Goal: Transaction & Acquisition: Download file/media

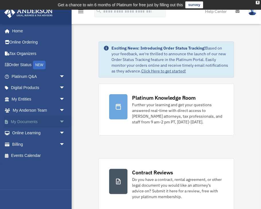
click at [30, 122] on link "My Documents arrow_drop_down" at bounding box center [39, 121] width 70 height 11
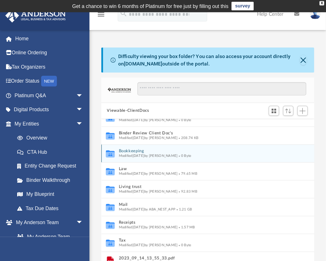
scroll to position [13, 0]
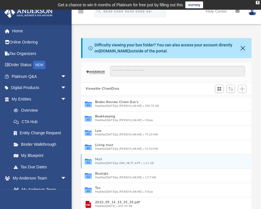
click at [97, 158] on button "Mail" at bounding box center [160, 159] width 131 height 4
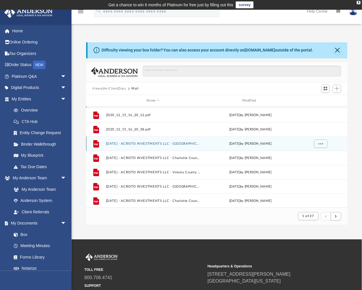
scroll to position [107, 256]
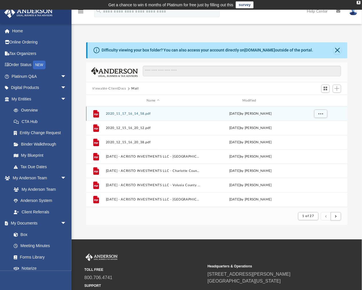
click at [135, 113] on button "2020_11_17_16_14_58.pdf" at bounding box center [153, 114] width 95 height 4
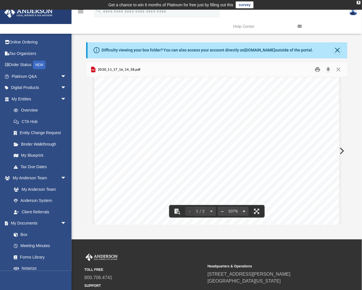
scroll to position [127, 0]
click at [264, 152] on button "Preview" at bounding box center [341, 151] width 13 height 16
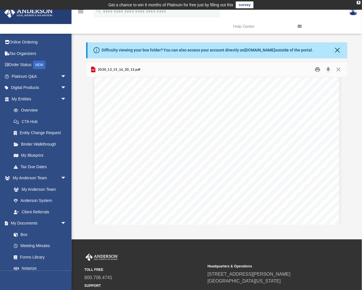
scroll to position [0, 0]
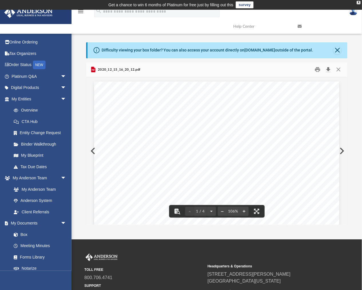
click at [264, 71] on button "Download" at bounding box center [328, 69] width 10 height 9
click at [94, 151] on div "Page 1" at bounding box center [216, 240] width 245 height 316
click at [91, 154] on button "Preview" at bounding box center [92, 151] width 13 height 16
click at [264, 70] on button "Download" at bounding box center [328, 69] width 10 height 9
click at [264, 150] on button "Preview" at bounding box center [341, 151] width 13 height 16
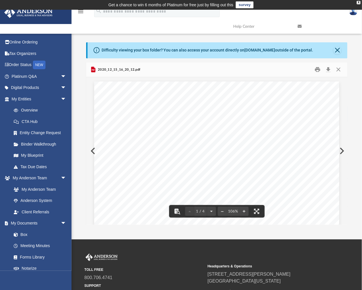
click at [264, 70] on div "Difficulty viewing your box folder? You can also access your account directly o…" at bounding box center [217, 133] width 290 height 183
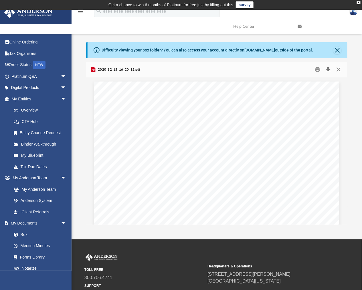
click at [264, 69] on button "Download" at bounding box center [328, 69] width 10 height 9
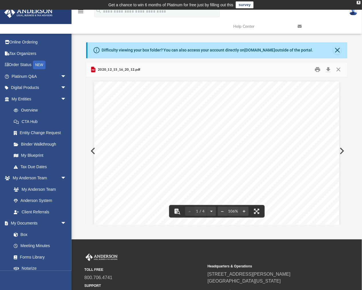
click at [264, 152] on button "Preview" at bounding box center [341, 151] width 13 height 16
click at [264, 149] on button "Preview" at bounding box center [341, 151] width 13 height 16
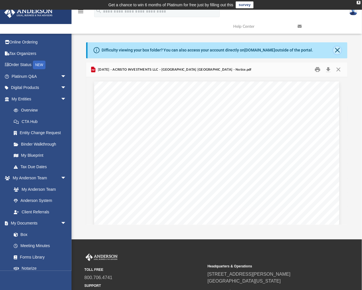
click at [264, 51] on button "Close" at bounding box center [337, 50] width 8 height 8
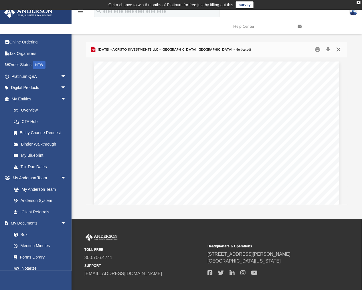
click at [264, 50] on button "Close" at bounding box center [338, 49] width 10 height 9
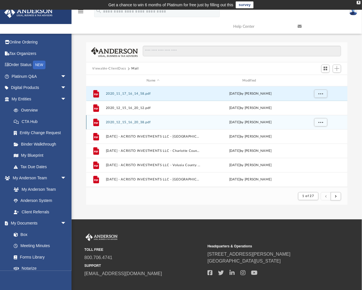
click at [136, 122] on button "2020_12_15_16_20_38.pdf" at bounding box center [153, 122] width 95 height 4
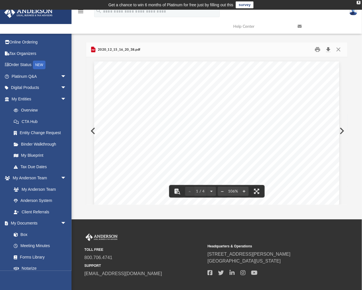
click at [264, 52] on button "Download" at bounding box center [328, 49] width 10 height 9
drag, startPoint x: 192, startPoint y: 47, endPoint x: 213, endPoint y: 2, distance: 50.0
click at [192, 47] on div "2020_12_15_16_20_38.pdf" at bounding box center [216, 49] width 261 height 15
